Goal: Register for event/course

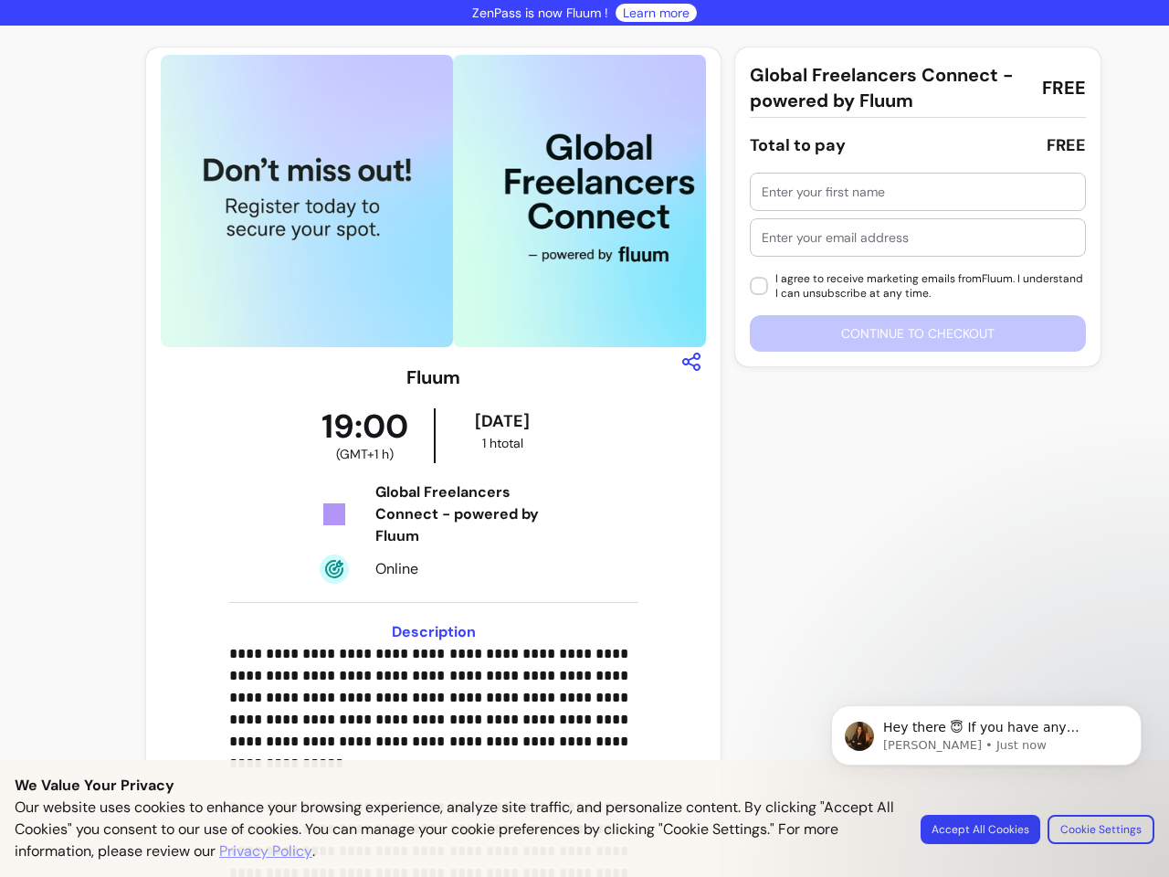
click at [428, 201] on img at bounding box center [307, 201] width 292 height 292
click at [682, 362] on icon "button" at bounding box center [692, 362] width 22 height 22
click at [909, 192] on input "text" at bounding box center [918, 192] width 312 height 18
click at [909, 238] on input "text" at bounding box center [918, 237] width 312 height 18
click at [909, 333] on div "I agree to receive marketing emails from Fluum . I understand I can unsubscribe…" at bounding box center [918, 262] width 336 height 179
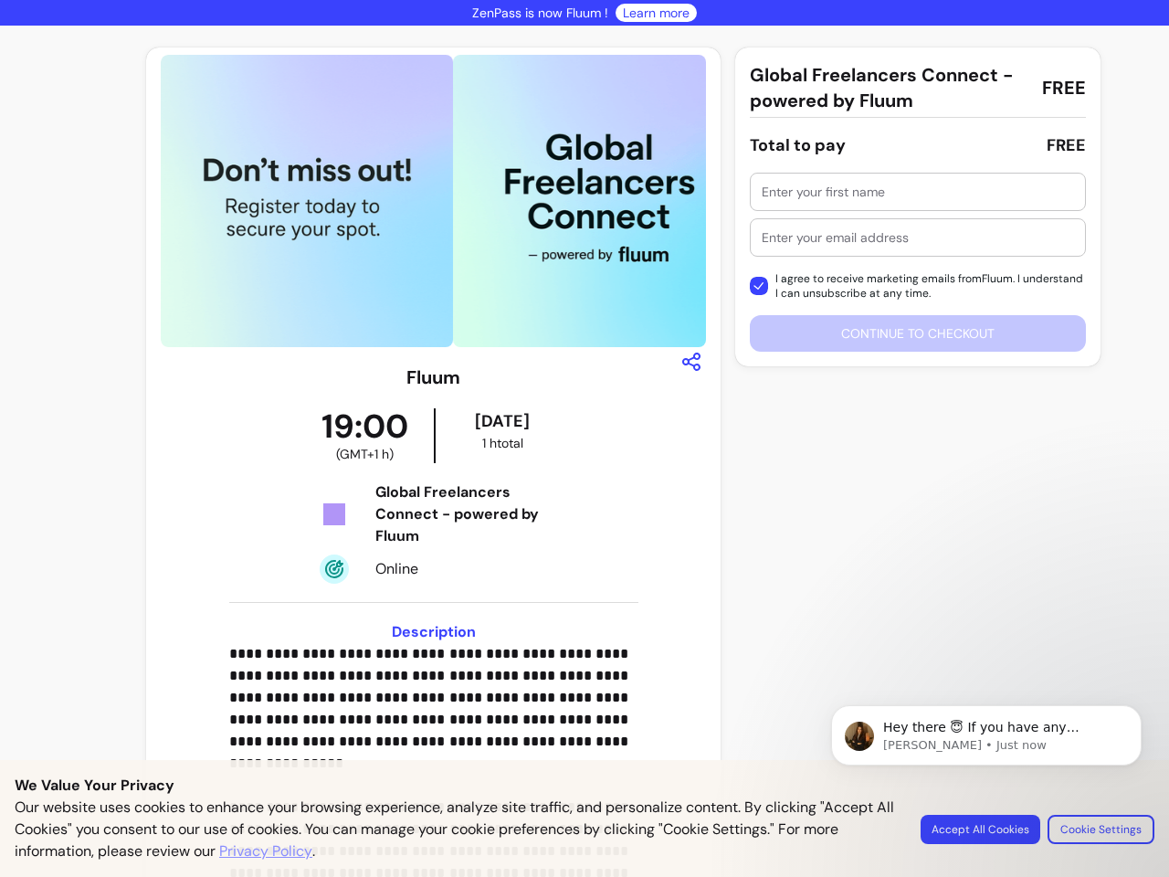
click at [987, 735] on p "Hey there 😇 If you have any question about what you can do with Fluum, I'm here…" at bounding box center [1001, 728] width 236 height 18
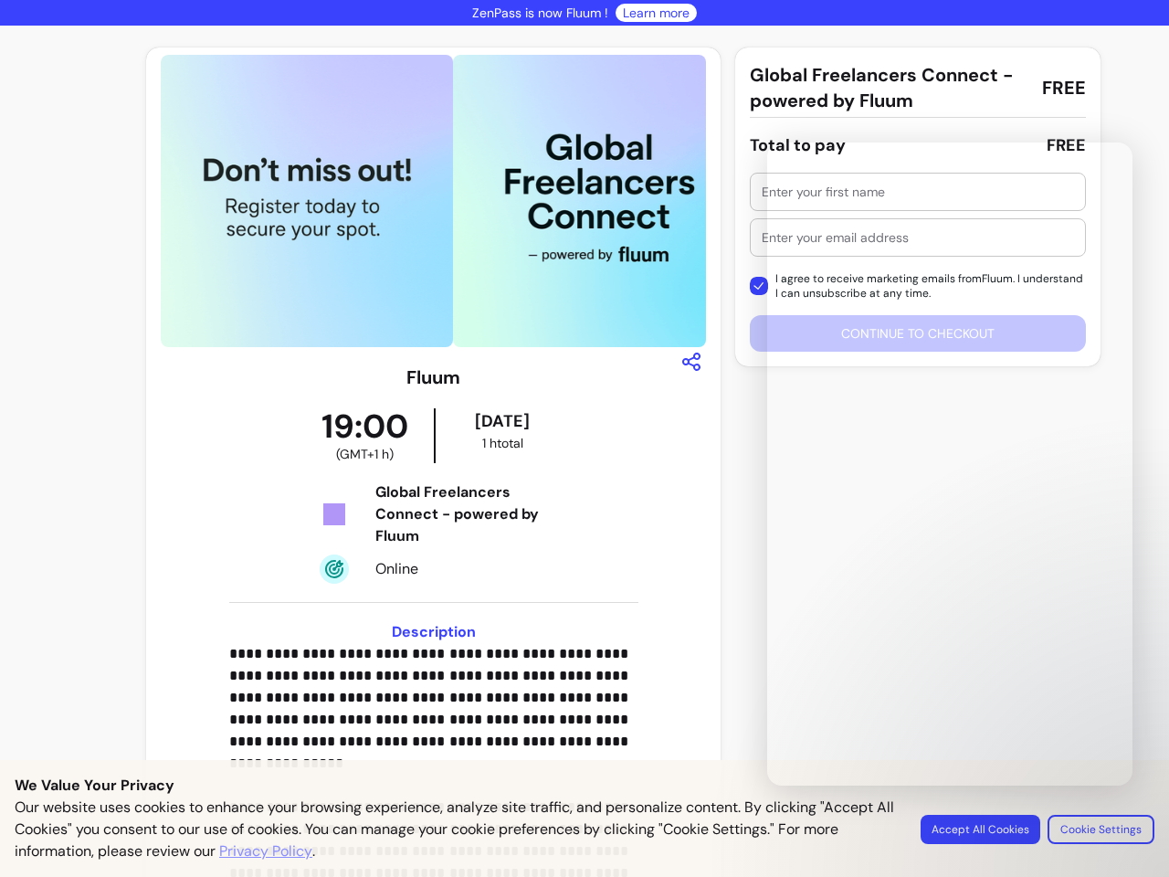
click at [1127, 711] on div "**********" at bounding box center [584, 599] width 1169 height 1147
